Goal: Transaction & Acquisition: Purchase product/service

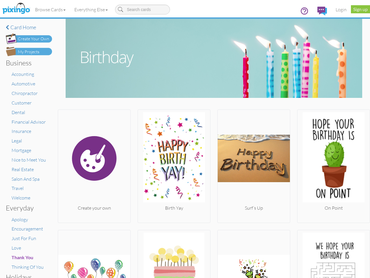
click at [185, 139] on img at bounding box center [174, 158] width 72 height 93
click at [51, 10] on body "Toggle navigation Visit Pixingo Mobile Browse Cards Business Accounting Automot…" at bounding box center [185, 139] width 370 height 278
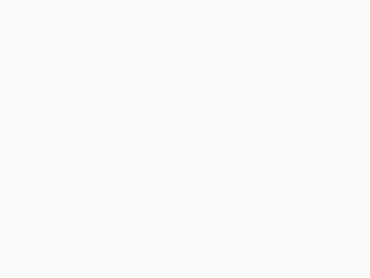
click at [92, 10] on body at bounding box center [185, 139] width 370 height 278
click at [94, 165] on body at bounding box center [185, 139] width 370 height 278
click at [172, 165] on body at bounding box center [185, 139] width 370 height 278
click at [251, 165] on body at bounding box center [185, 139] width 370 height 278
click at [330, 165] on body at bounding box center [185, 139] width 370 height 278
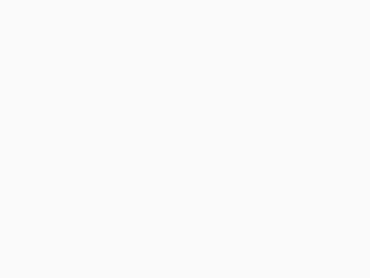
click at [94, 253] on body at bounding box center [185, 139] width 370 height 278
click at [172, 253] on body at bounding box center [185, 139] width 370 height 278
click at [251, 253] on body at bounding box center [185, 139] width 370 height 278
